Goal: Information Seeking & Learning: Find contact information

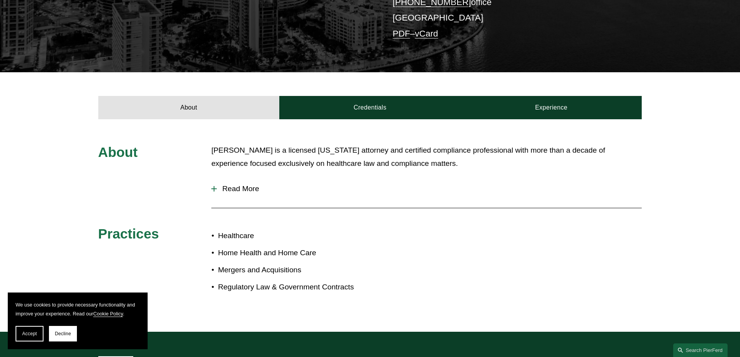
scroll to position [194, 0]
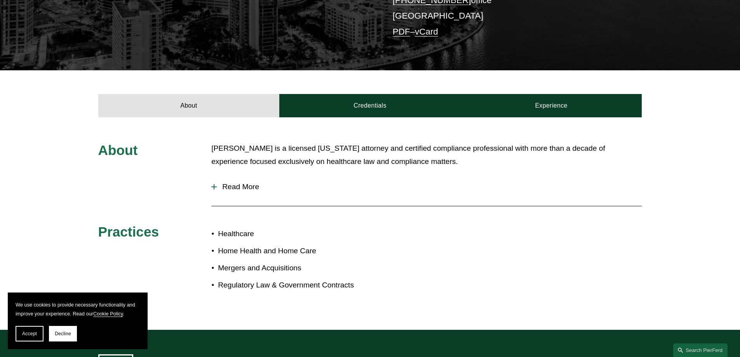
click at [249, 187] on span "Read More" at bounding box center [429, 186] width 425 height 9
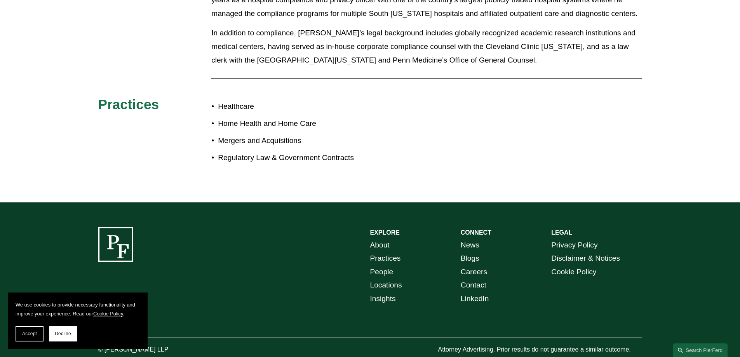
scroll to position [535, 0]
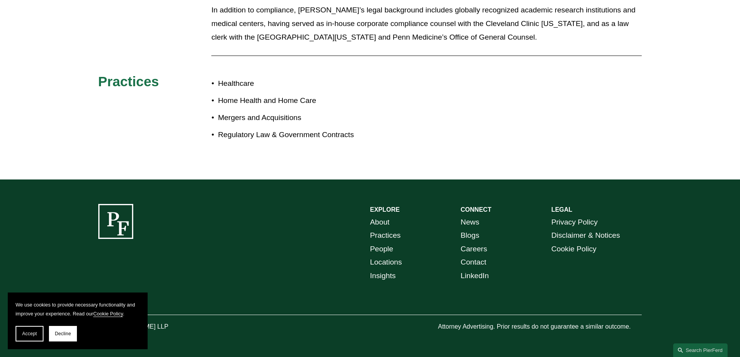
click at [382, 247] on link "People" at bounding box center [381, 249] width 23 height 14
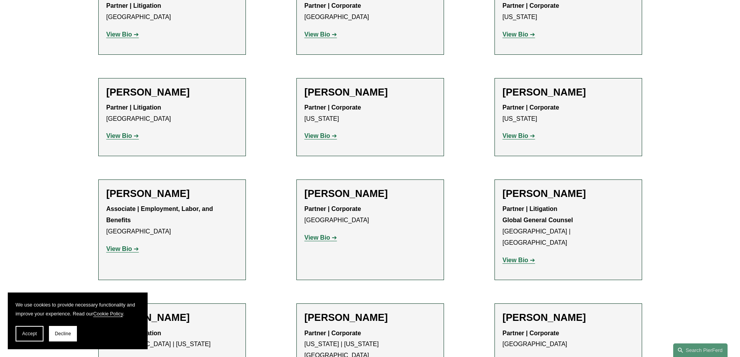
scroll to position [3897, 0]
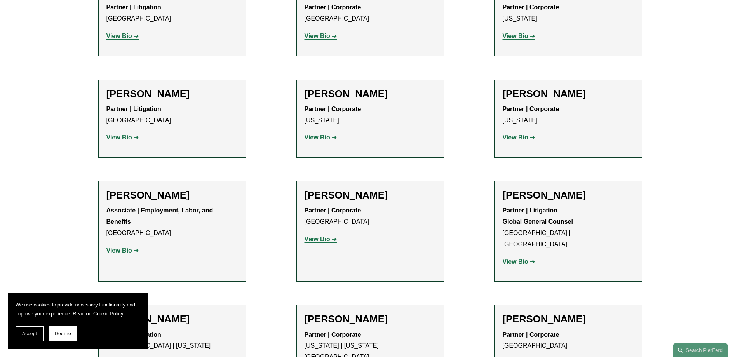
click at [310, 236] on strong "View Bio" at bounding box center [317, 239] width 26 height 7
